Goal: Task Accomplishment & Management: Use online tool/utility

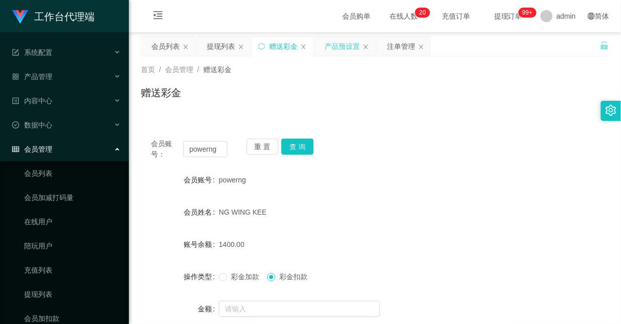
click at [331, 45] on div "产品预设置" at bounding box center [342, 46] width 35 height 19
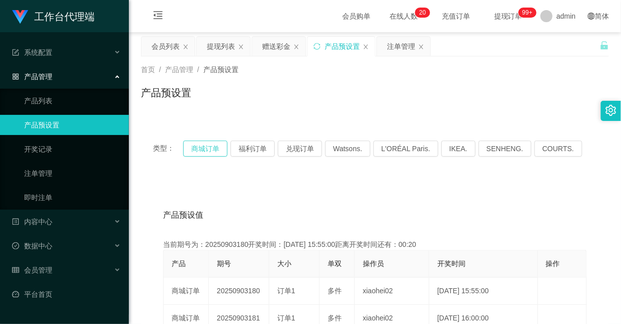
click at [204, 148] on button "商城订单" at bounding box center [205, 148] width 44 height 16
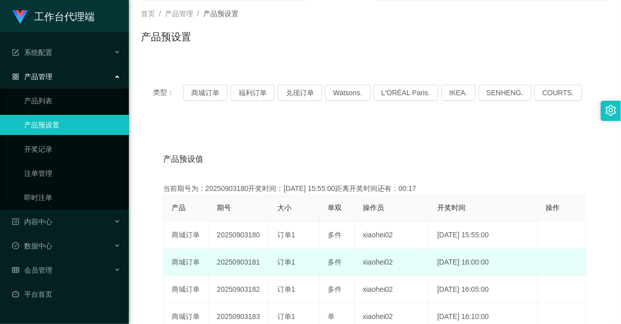
drag, startPoint x: 244, startPoint y: 263, endPoint x: 324, endPoint y: 258, distance: 80.7
click at [312, 263] on tr "商城订单 20250903181 订单1 多件 xiaohei02 [DATE] 16:00:00 编 辑 限制投注" at bounding box center [375, 262] width 423 height 27
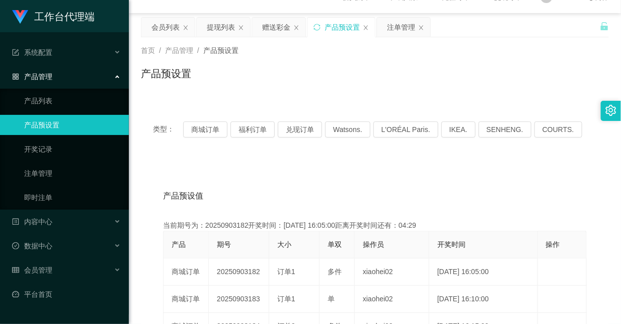
scroll to position [0, 0]
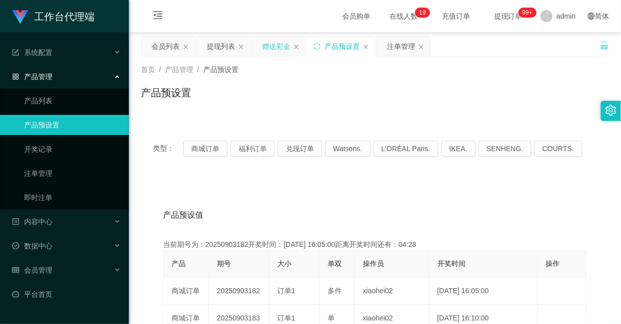
click at [269, 42] on div "赠送彩金" at bounding box center [276, 46] width 28 height 19
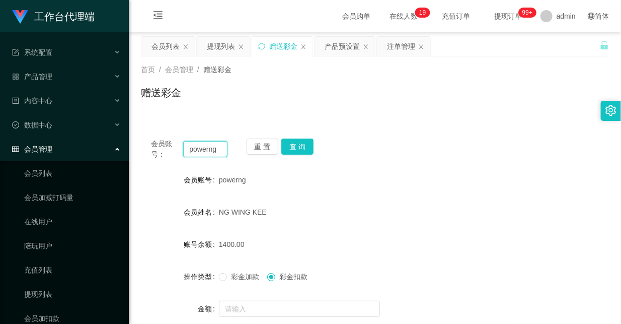
click at [205, 146] on input "powerng" at bounding box center [205, 149] width 44 height 16
paste input "HWH5287"
click at [294, 149] on button "查 询" at bounding box center [297, 146] width 32 height 16
click at [204, 147] on input "HWH5287" at bounding box center [205, 149] width 44 height 16
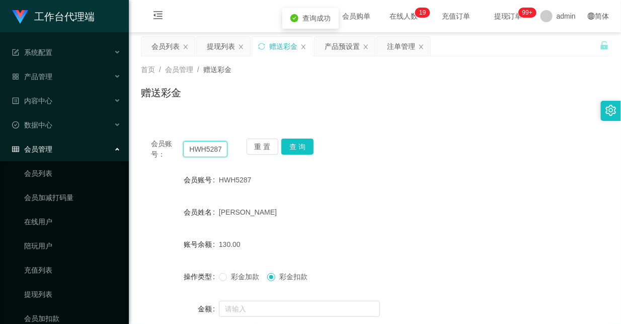
click at [204, 147] on input "HWH5287" at bounding box center [205, 149] width 44 height 16
paste input "00112233"
click at [309, 143] on button "查 询" at bounding box center [297, 146] width 32 height 16
click at [208, 152] on input "00112233" at bounding box center [205, 149] width 44 height 16
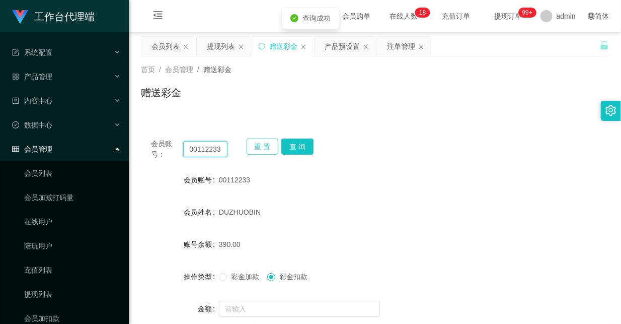
paste input "B12"
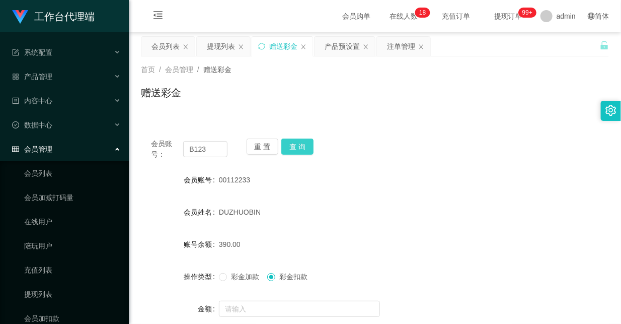
click at [292, 146] on button "查 询" at bounding box center [297, 146] width 32 height 16
click at [195, 150] on input "B123" at bounding box center [205, 149] width 44 height 16
paste input "8288829"
type input "82888293"
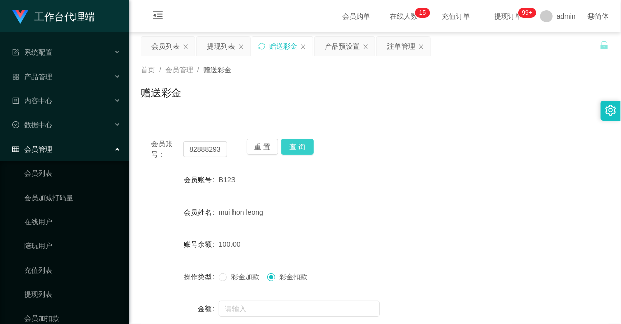
click at [299, 146] on button "查 询" at bounding box center [297, 146] width 32 height 16
drag, startPoint x: 397, startPoint y: 163, endPoint x: 482, endPoint y: 117, distance: 96.6
click at [399, 163] on div "会员账号： 82888293 重 置 查 询 会员账号 82888293 会员姓名 [PERSON_NAME] 账号余额 130.00 操作类型 彩金加款 彩…" at bounding box center [375, 250] width 468 height 245
click at [339, 50] on div "产品预设置" at bounding box center [342, 46] width 35 height 19
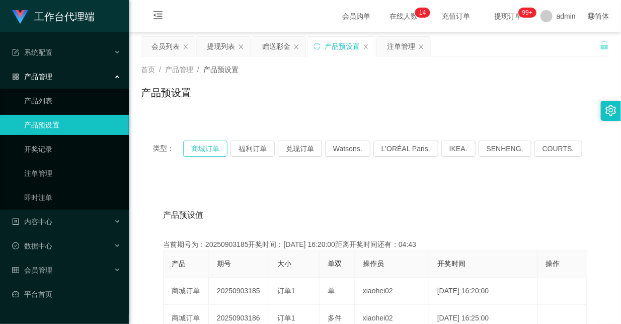
click at [205, 152] on button "商城订单" at bounding box center [205, 148] width 44 height 16
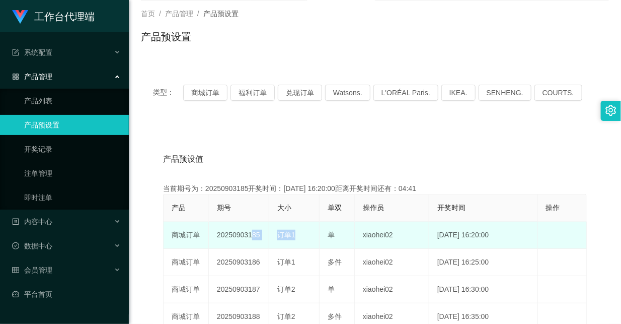
drag, startPoint x: 246, startPoint y: 233, endPoint x: 340, endPoint y: 234, distance: 94.6
click at [334, 235] on tr "商城订单 20250903185 订单1 单 xiaohei02 [DATE] 16:20:00 编 辑 限制投注" at bounding box center [375, 235] width 423 height 27
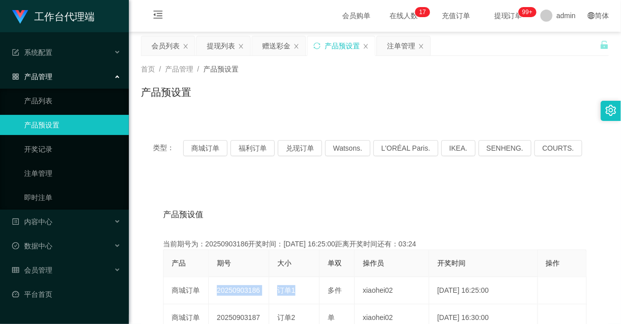
scroll to position [0, 0]
click at [280, 42] on div "赠送彩金" at bounding box center [276, 46] width 28 height 19
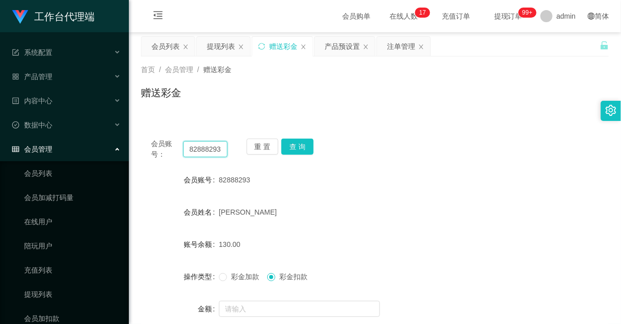
click at [193, 150] on input "82888293" at bounding box center [205, 149] width 44 height 16
paste input "B12"
type input "B123"
click at [290, 144] on button "查 询" at bounding box center [297, 146] width 32 height 16
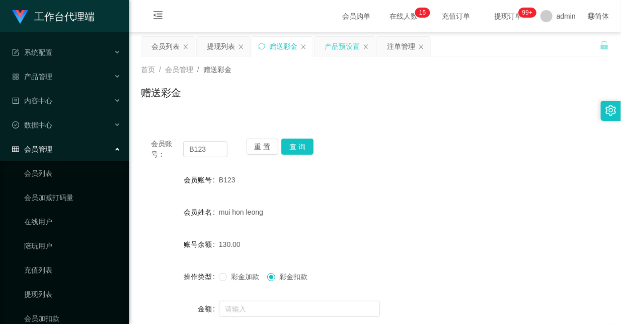
click at [344, 44] on div "产品预设置" at bounding box center [342, 46] width 35 height 19
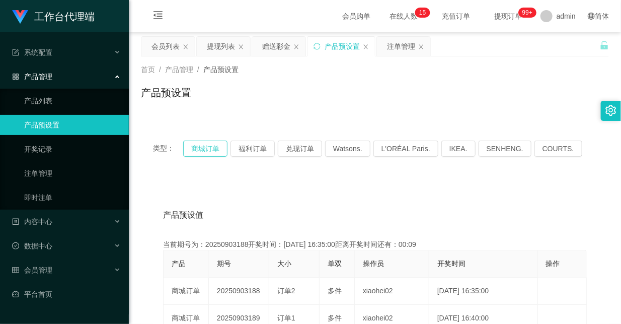
click at [209, 149] on button "商城订单" at bounding box center [205, 148] width 44 height 16
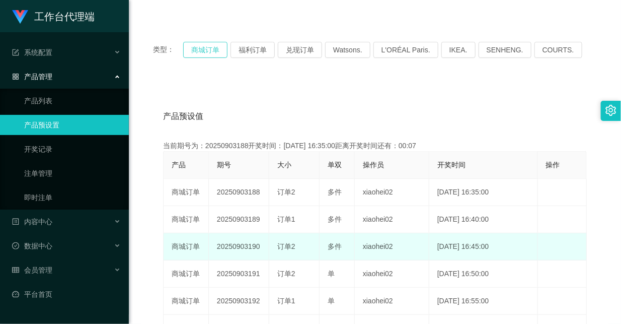
scroll to position [112, 0]
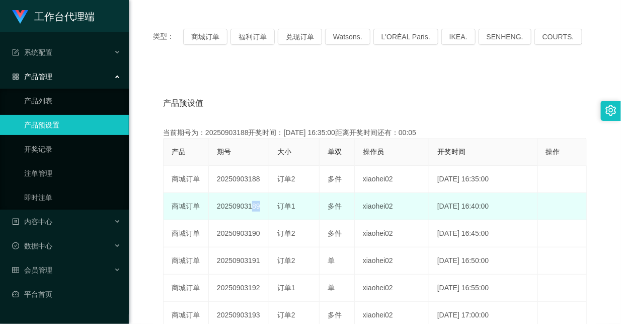
drag, startPoint x: 246, startPoint y: 200, endPoint x: 278, endPoint y: 202, distance: 32.8
click at [278, 202] on tr "商城订单 20250903189 订单1 多件 xiaohei02 [DATE] 16:40:00 编 辑 限制投注" at bounding box center [375, 206] width 423 height 27
click at [263, 208] on td "20250903189" at bounding box center [239, 206] width 60 height 27
drag, startPoint x: 246, startPoint y: 207, endPoint x: 262, endPoint y: 207, distance: 16.1
click at [262, 207] on td "20250903189" at bounding box center [239, 206] width 60 height 27
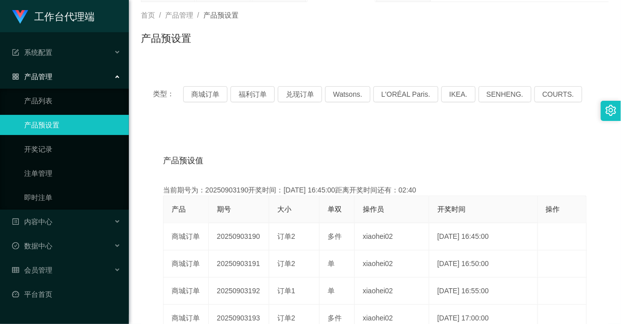
scroll to position [0, 0]
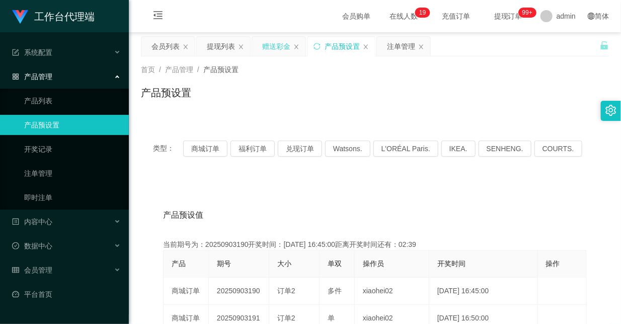
click at [272, 46] on div "赠送彩金" at bounding box center [276, 46] width 28 height 19
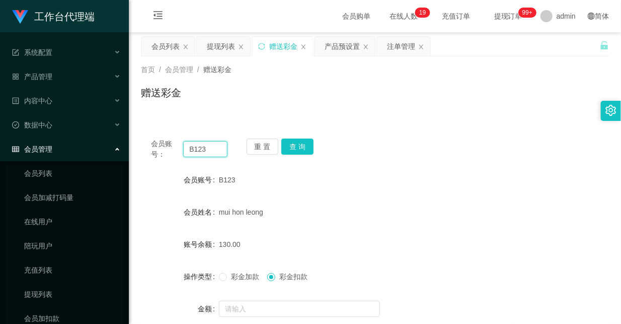
drag, startPoint x: 214, startPoint y: 148, endPoint x: 169, endPoint y: 148, distance: 45.8
click at [169, 148] on div "会员账号： B123" at bounding box center [189, 148] width 77 height 21
paste input "johnny88"
type input "johnny88"
click at [294, 150] on button "查 询" at bounding box center [297, 146] width 32 height 16
